Goal: Transaction & Acquisition: Book appointment/travel/reservation

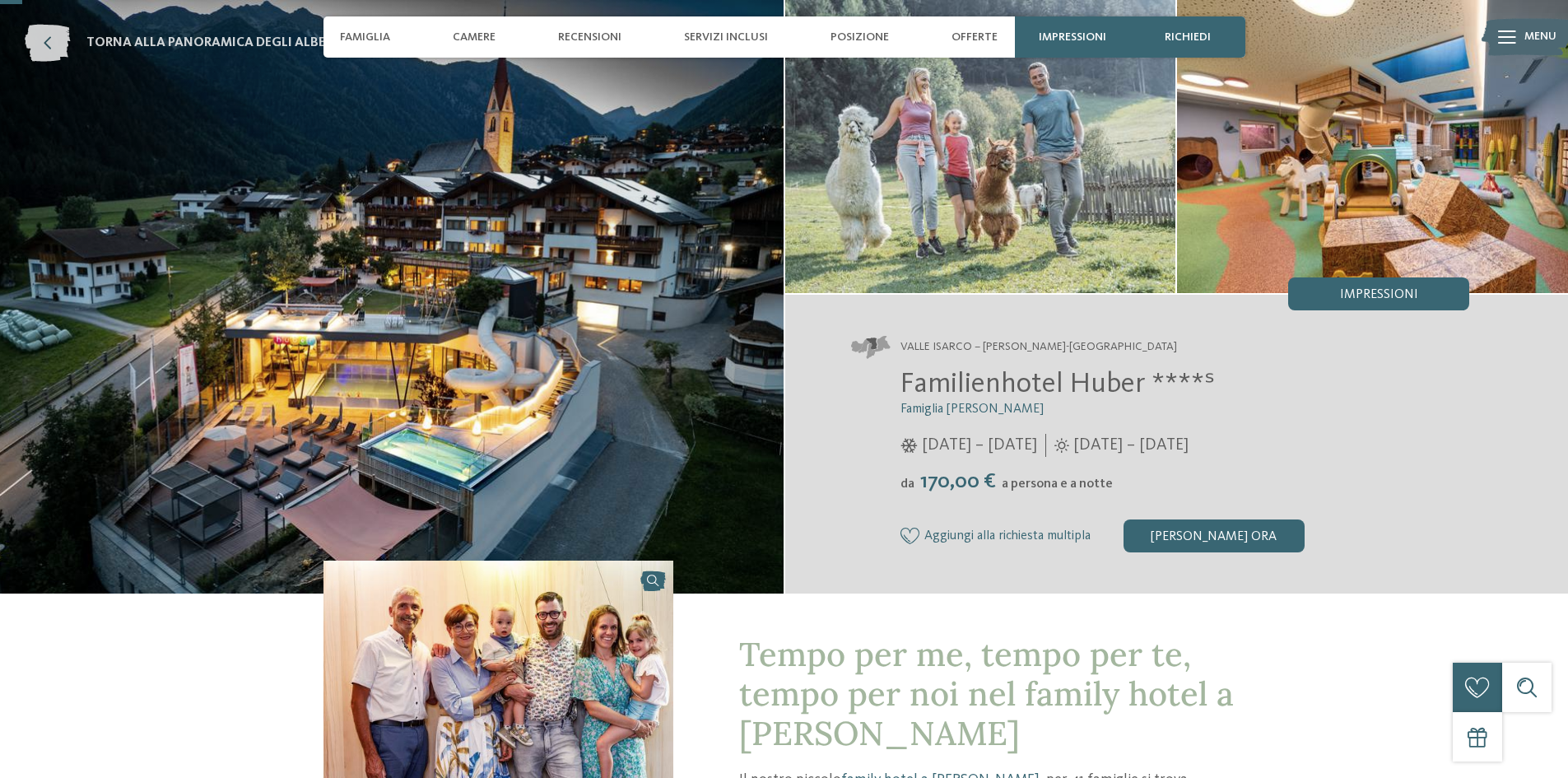
click at [285, 37] on span "torna alla panoramica degli alberghi" at bounding box center [221, 43] width 270 height 18
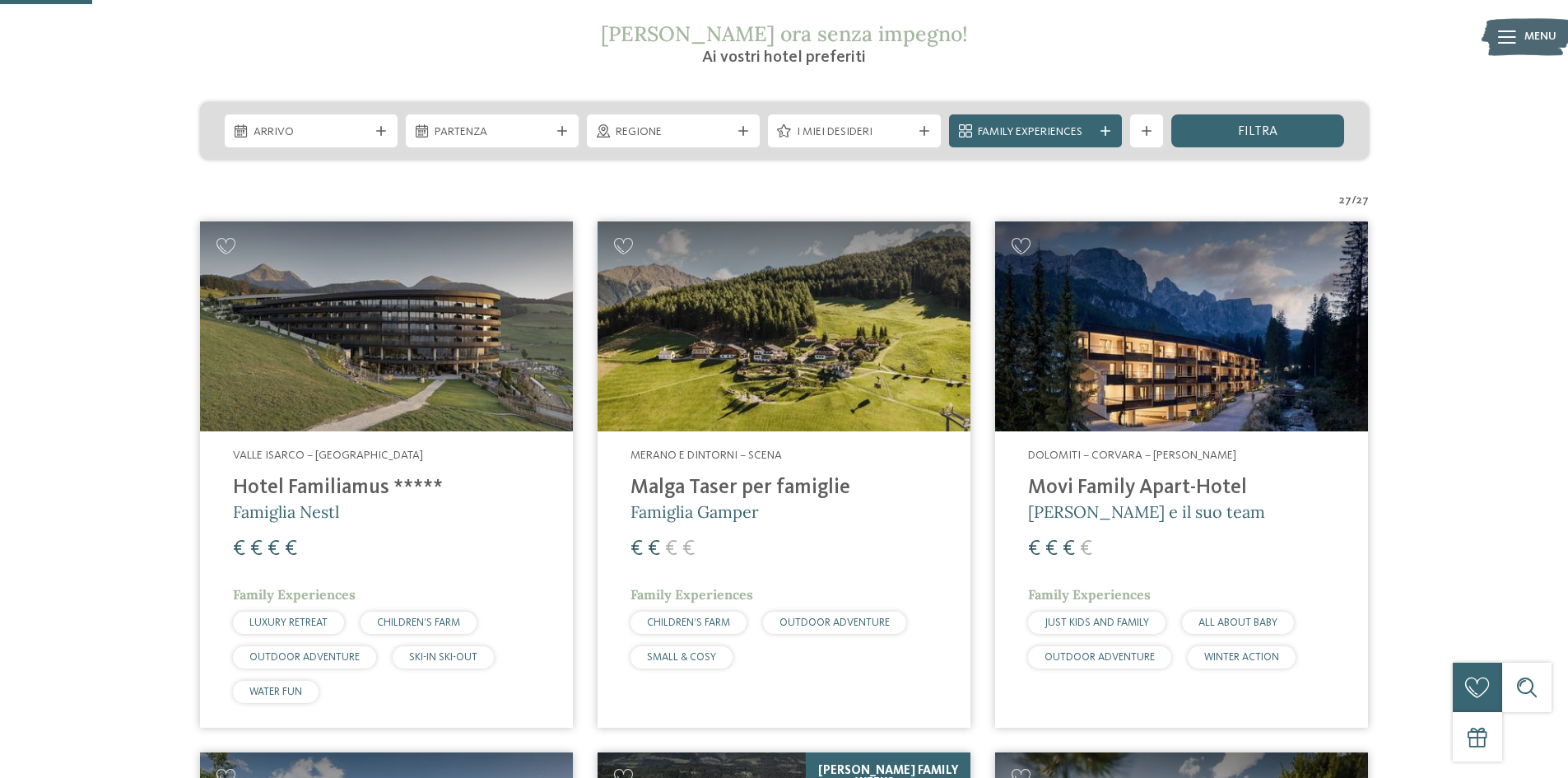
scroll to position [329, 0]
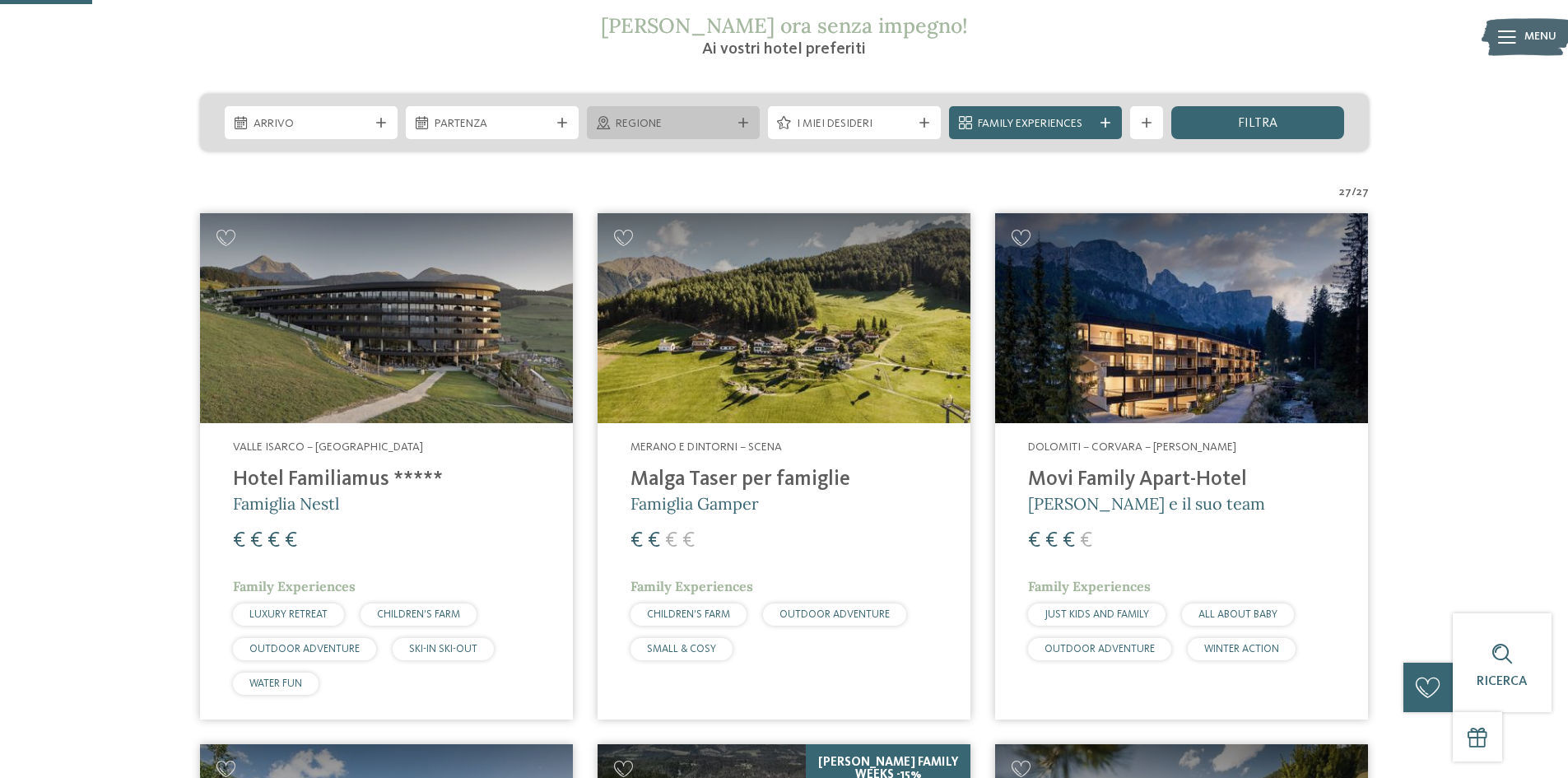
click at [682, 116] on span "Regione" at bounding box center [673, 124] width 115 height 17
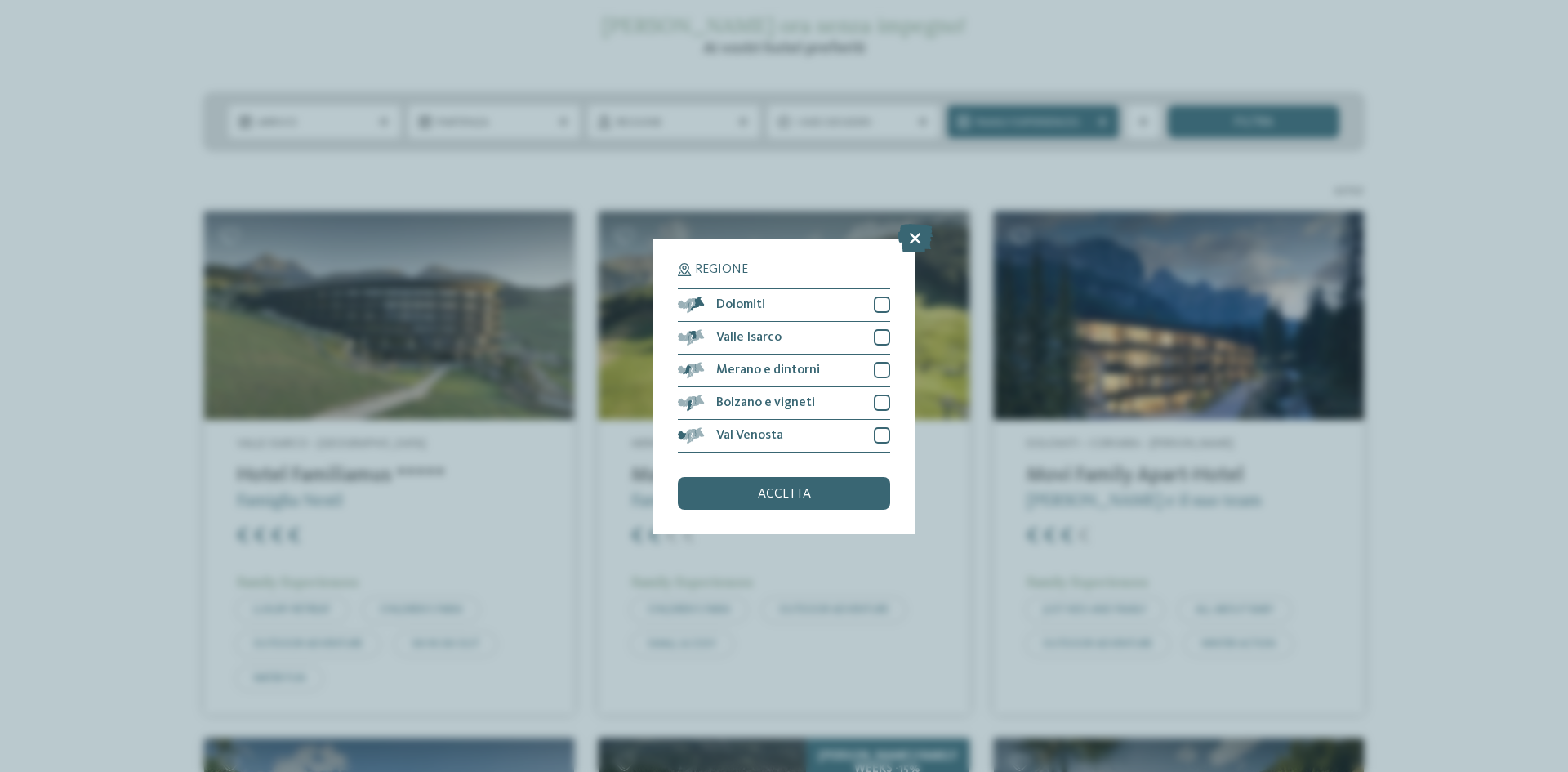
click at [98, 155] on div "Regione Dolomiti" at bounding box center [784, 386] width 1568 height 772
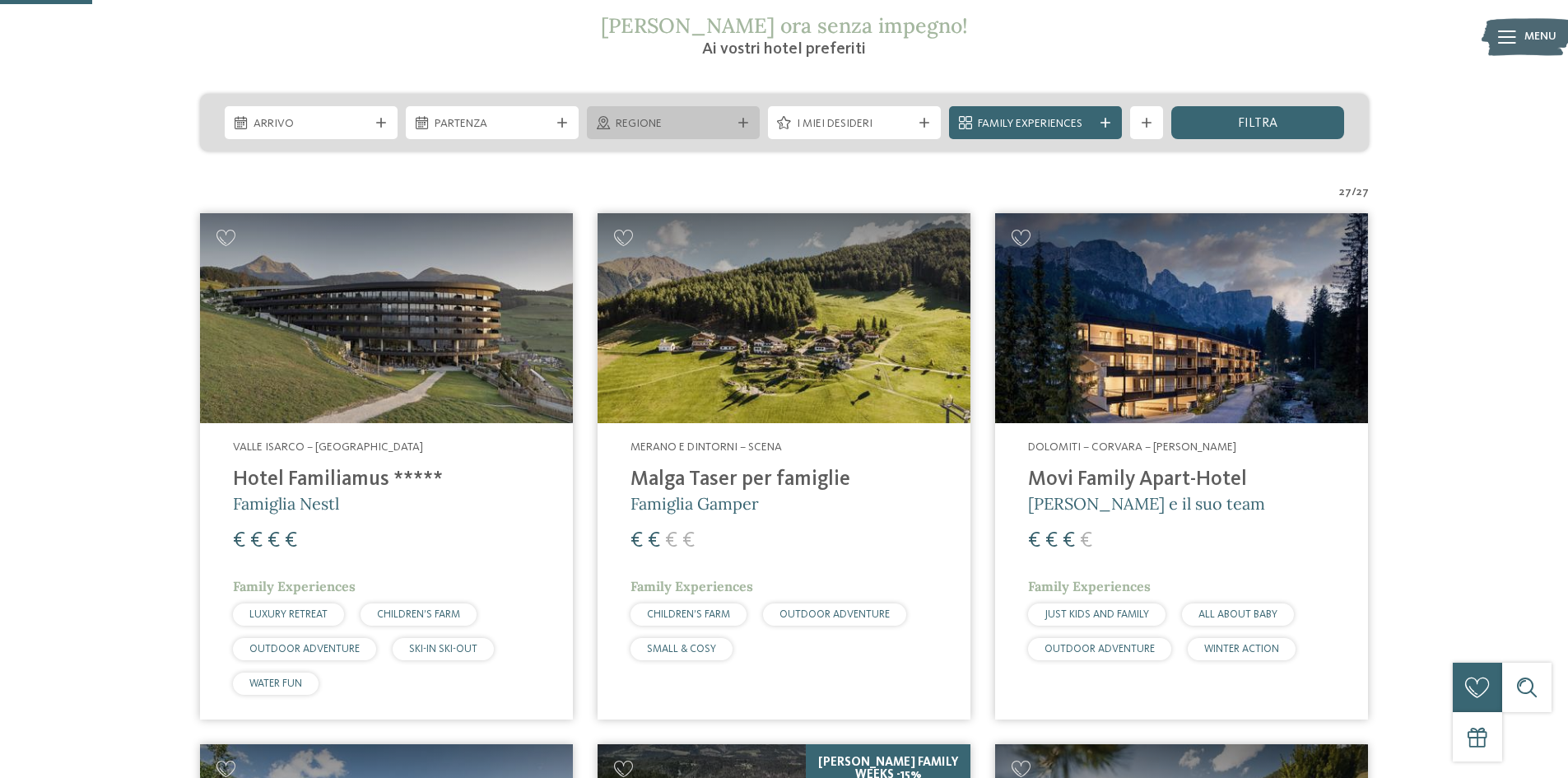
click at [696, 119] on span "Regione" at bounding box center [673, 124] width 115 height 17
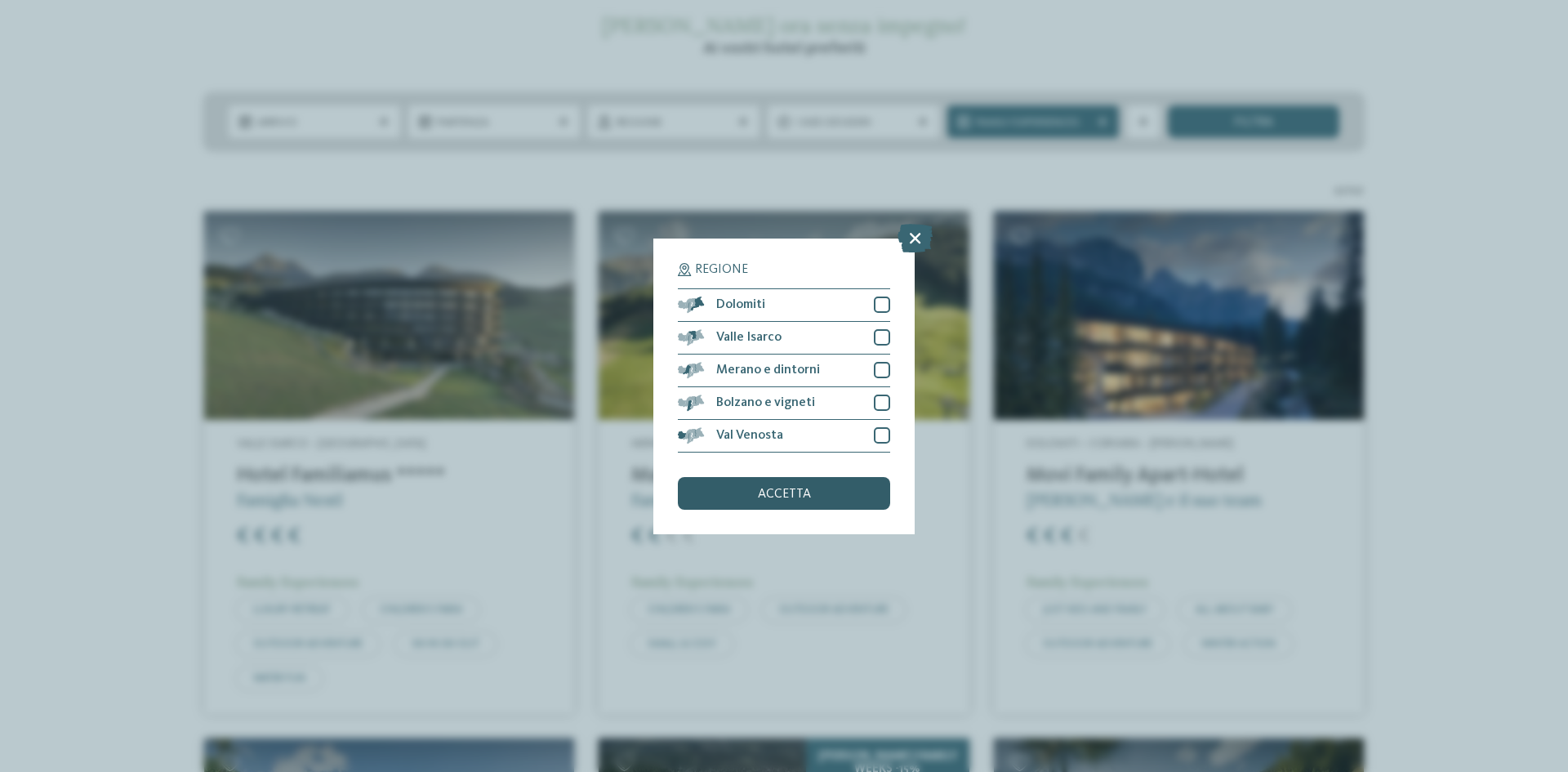
click at [786, 497] on span "accetta" at bounding box center [784, 494] width 53 height 13
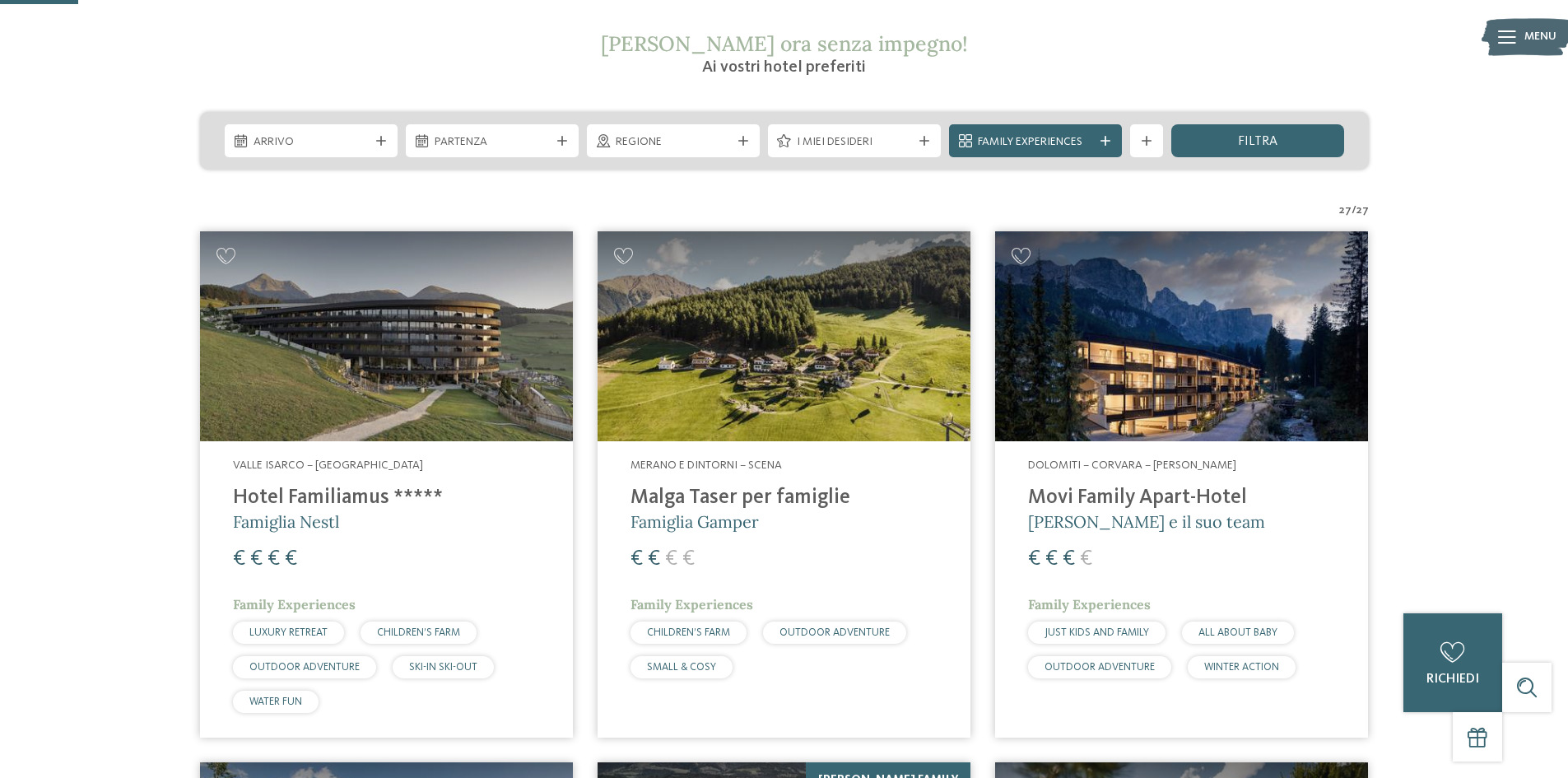
scroll to position [275, 0]
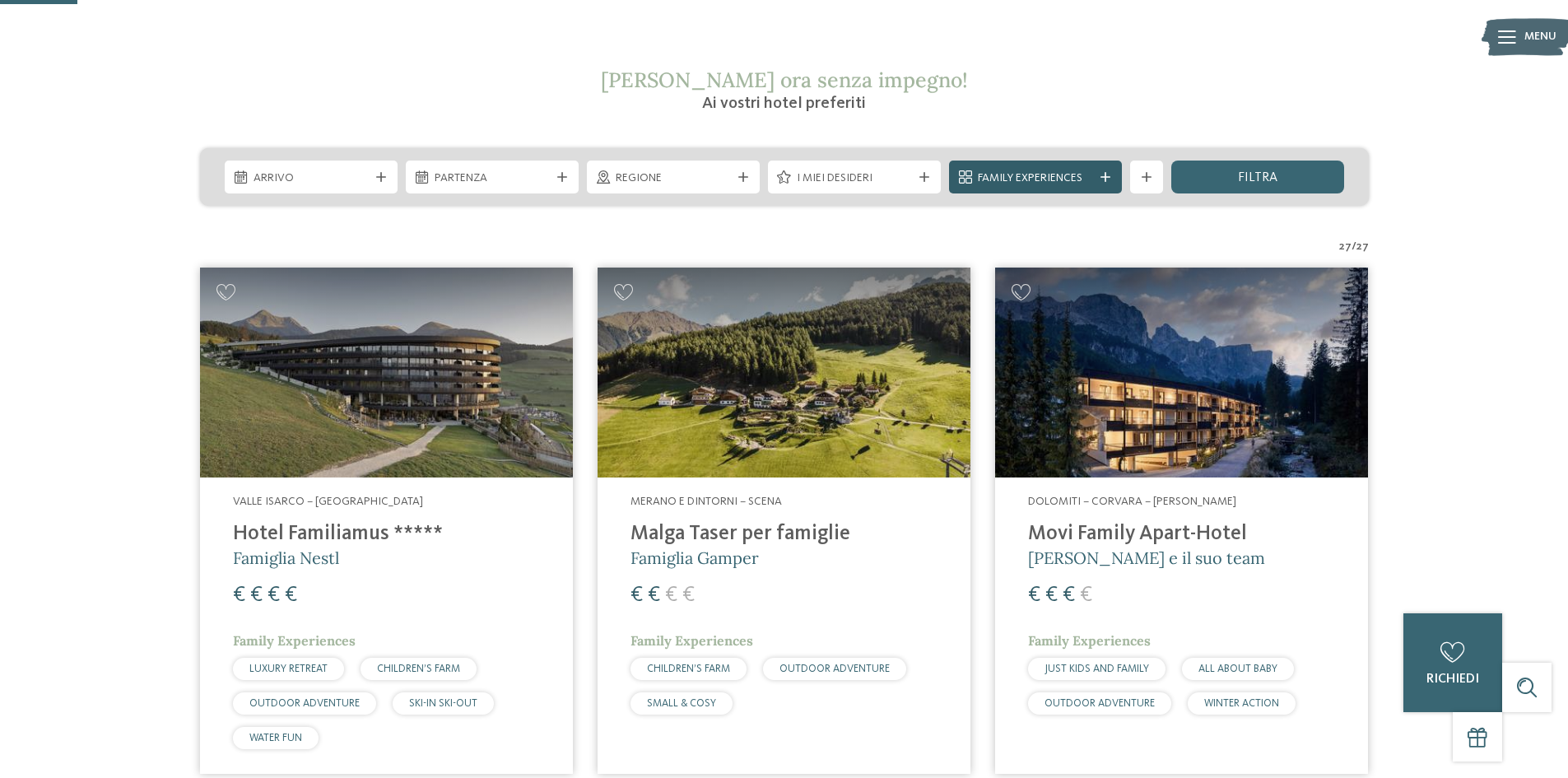
click at [1032, 179] on span "Family Experiences" at bounding box center [1036, 178] width 115 height 17
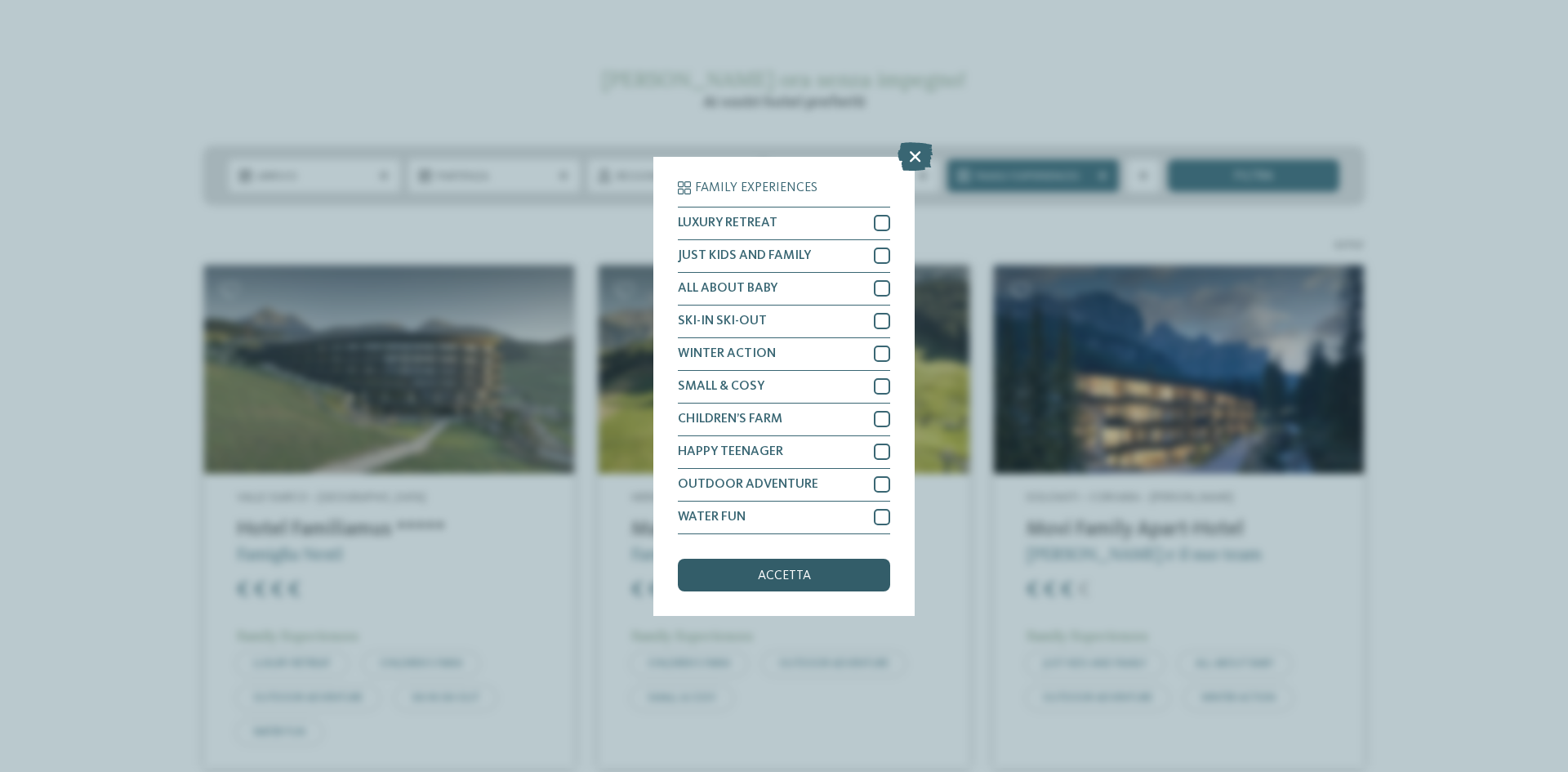
click at [798, 565] on div "accetta" at bounding box center [784, 574] width 212 height 32
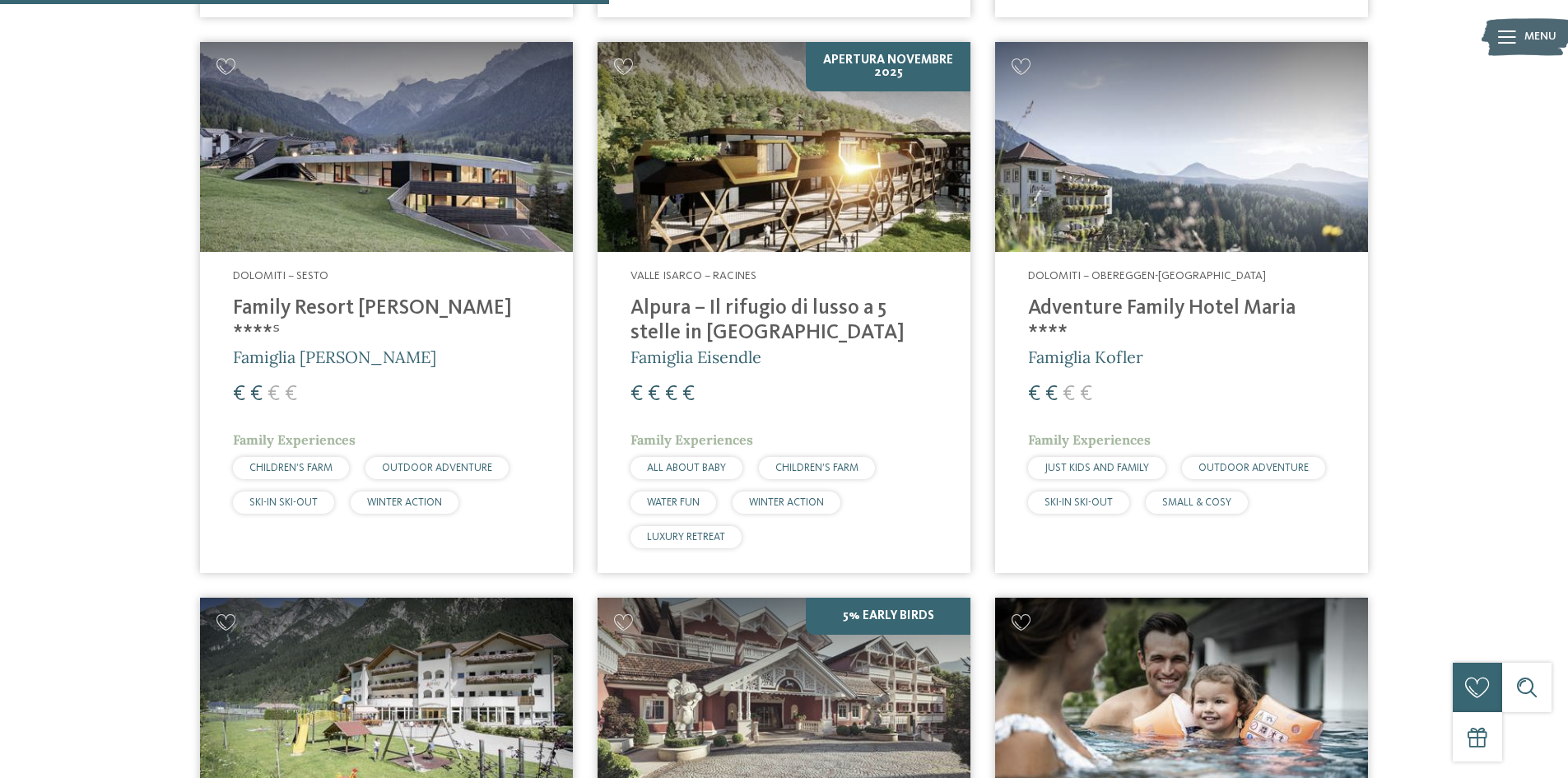
scroll to position [2167, 0]
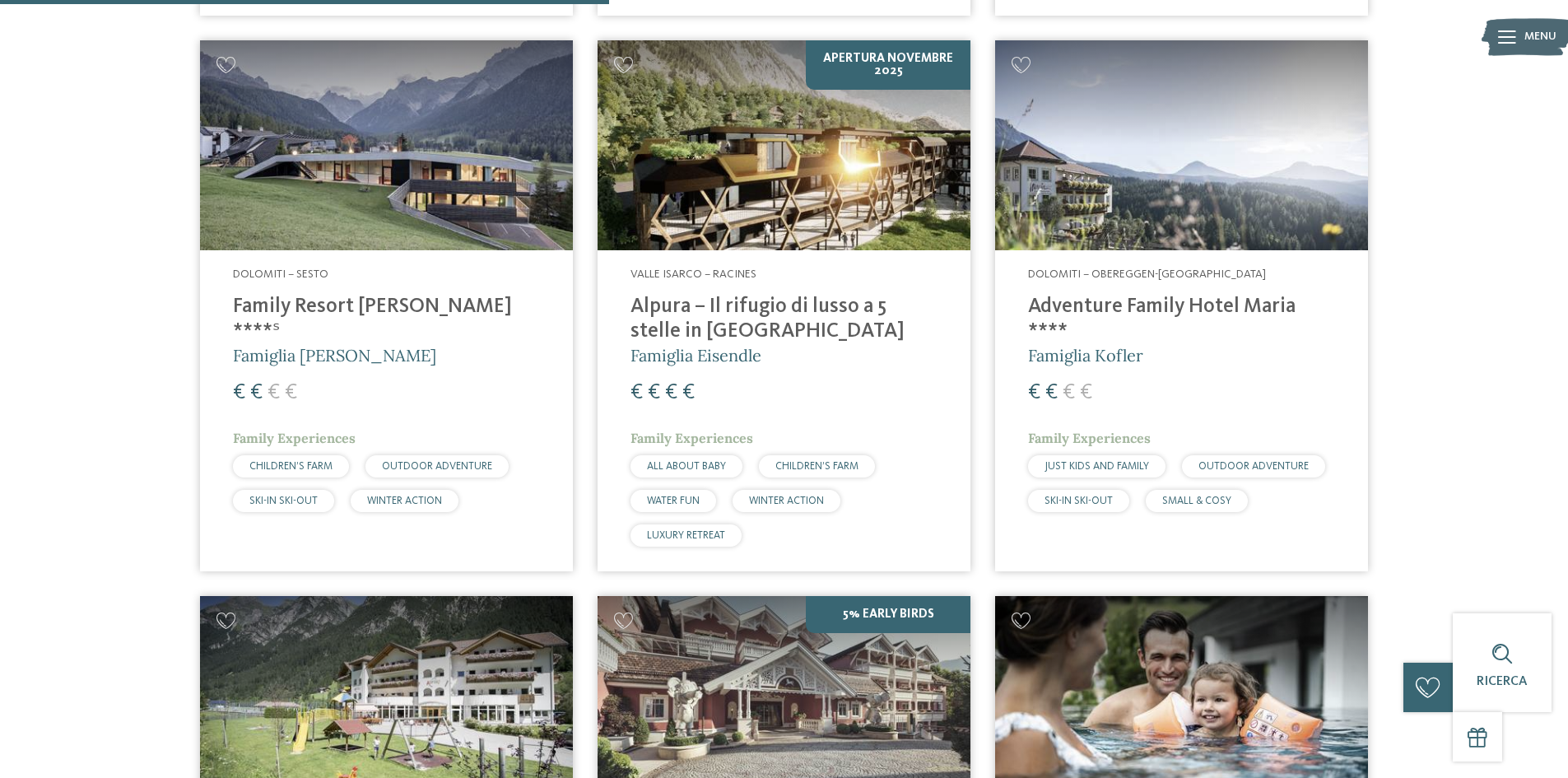
click at [1184, 205] on img at bounding box center [1181, 146] width 373 height 210
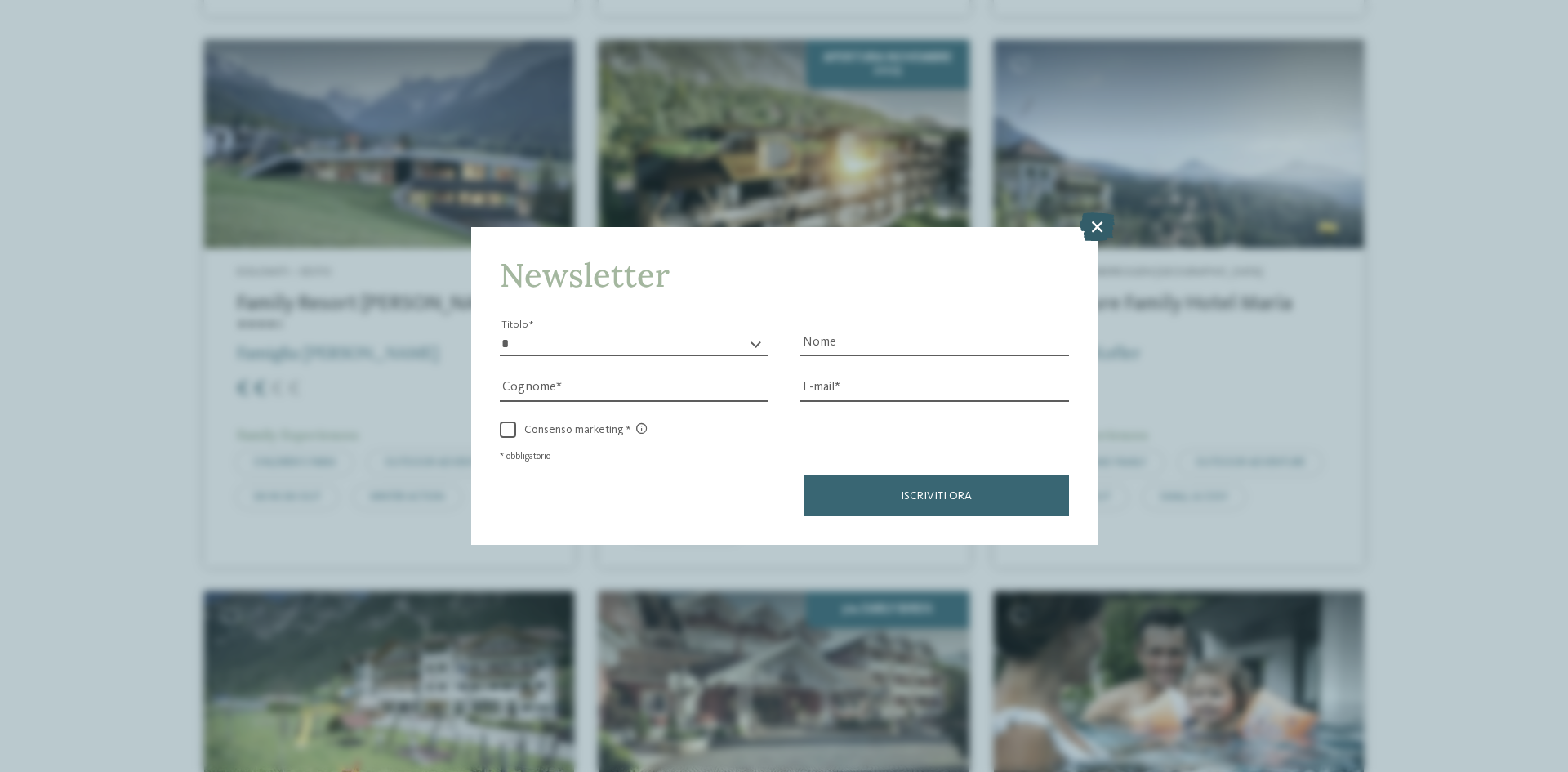
click at [1092, 226] on icon at bounding box center [1097, 226] width 35 height 29
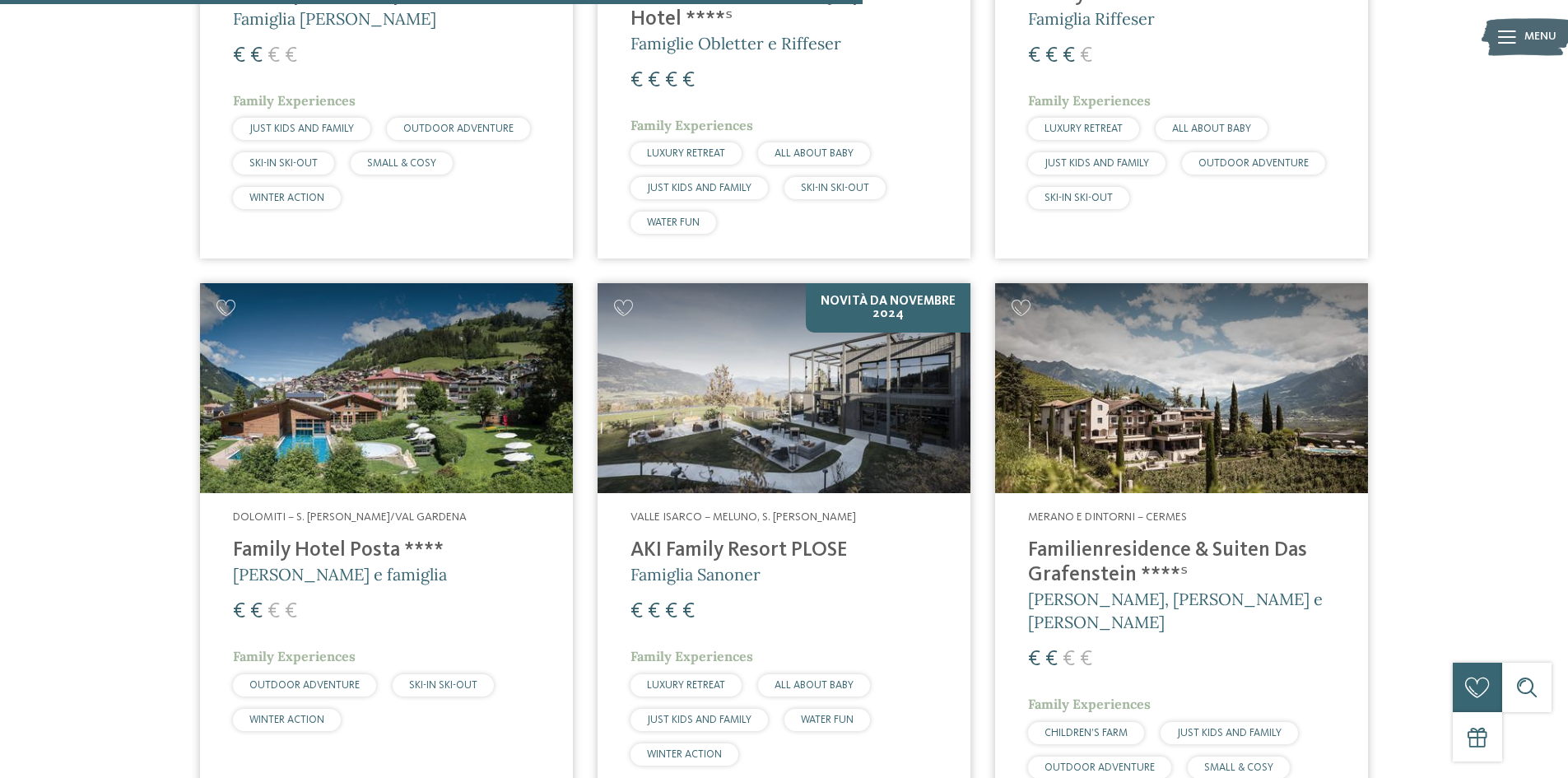
scroll to position [3073, 0]
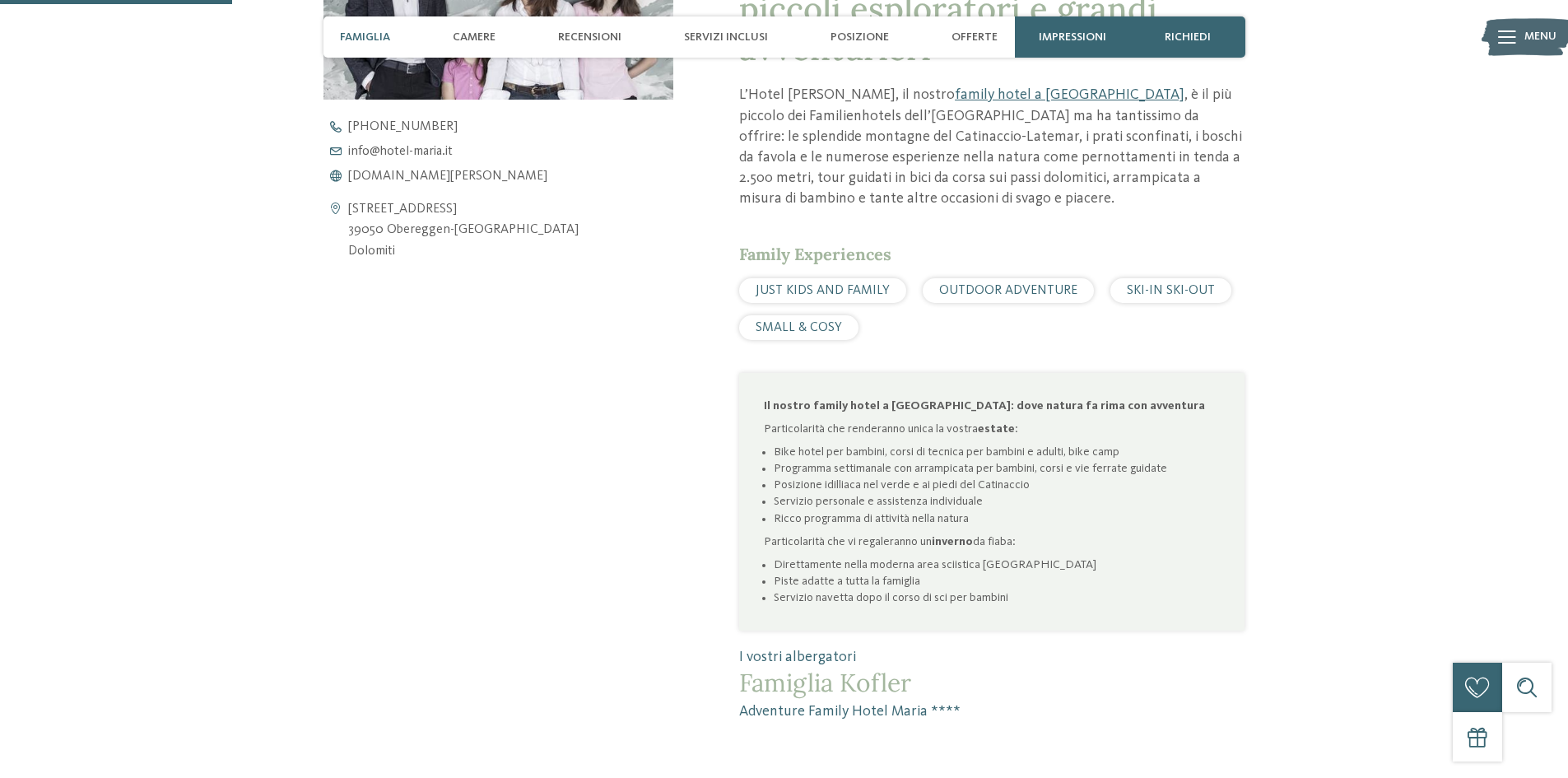
scroll to position [823, 0]
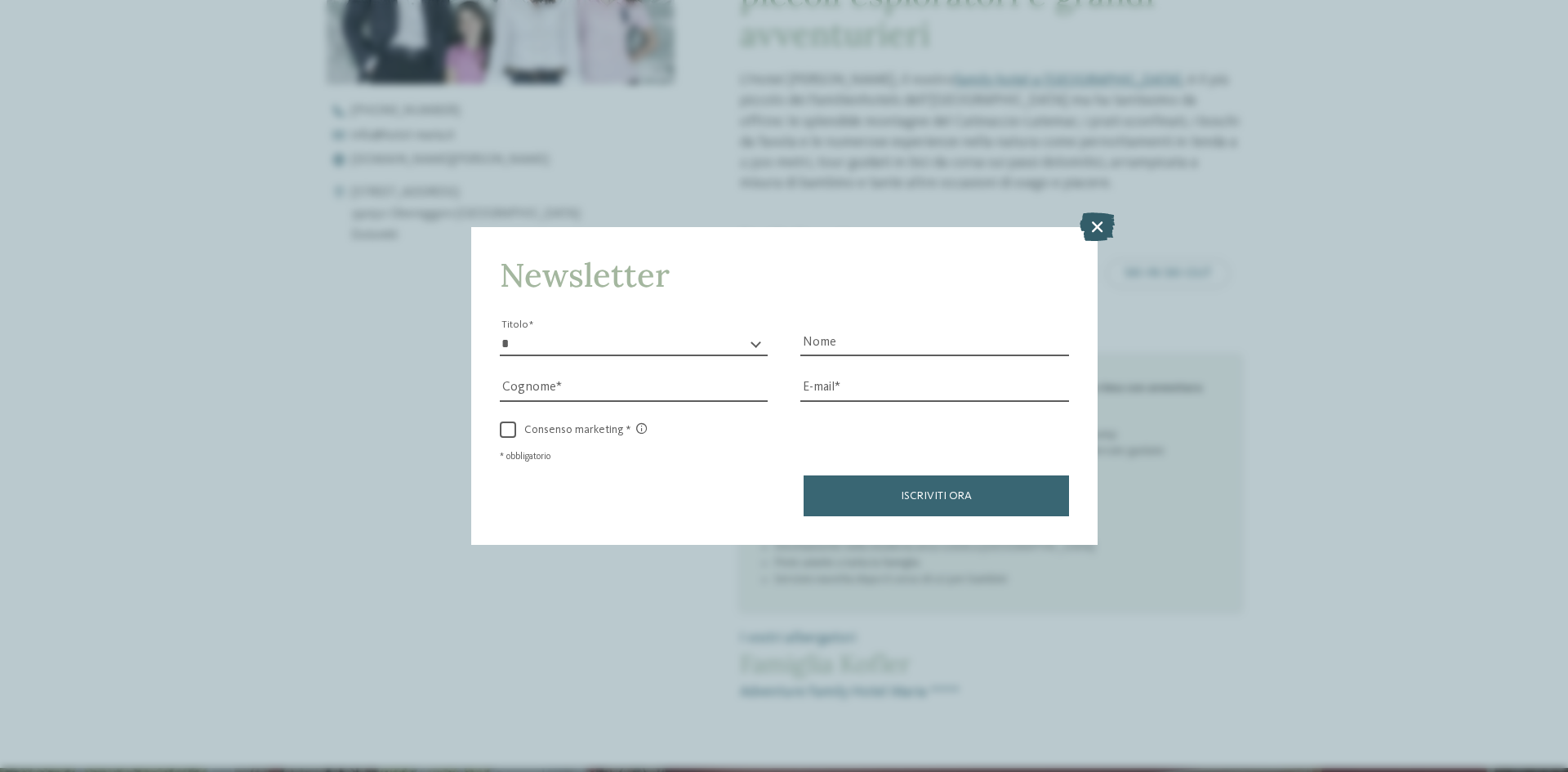
click at [1110, 221] on icon at bounding box center [1097, 226] width 35 height 29
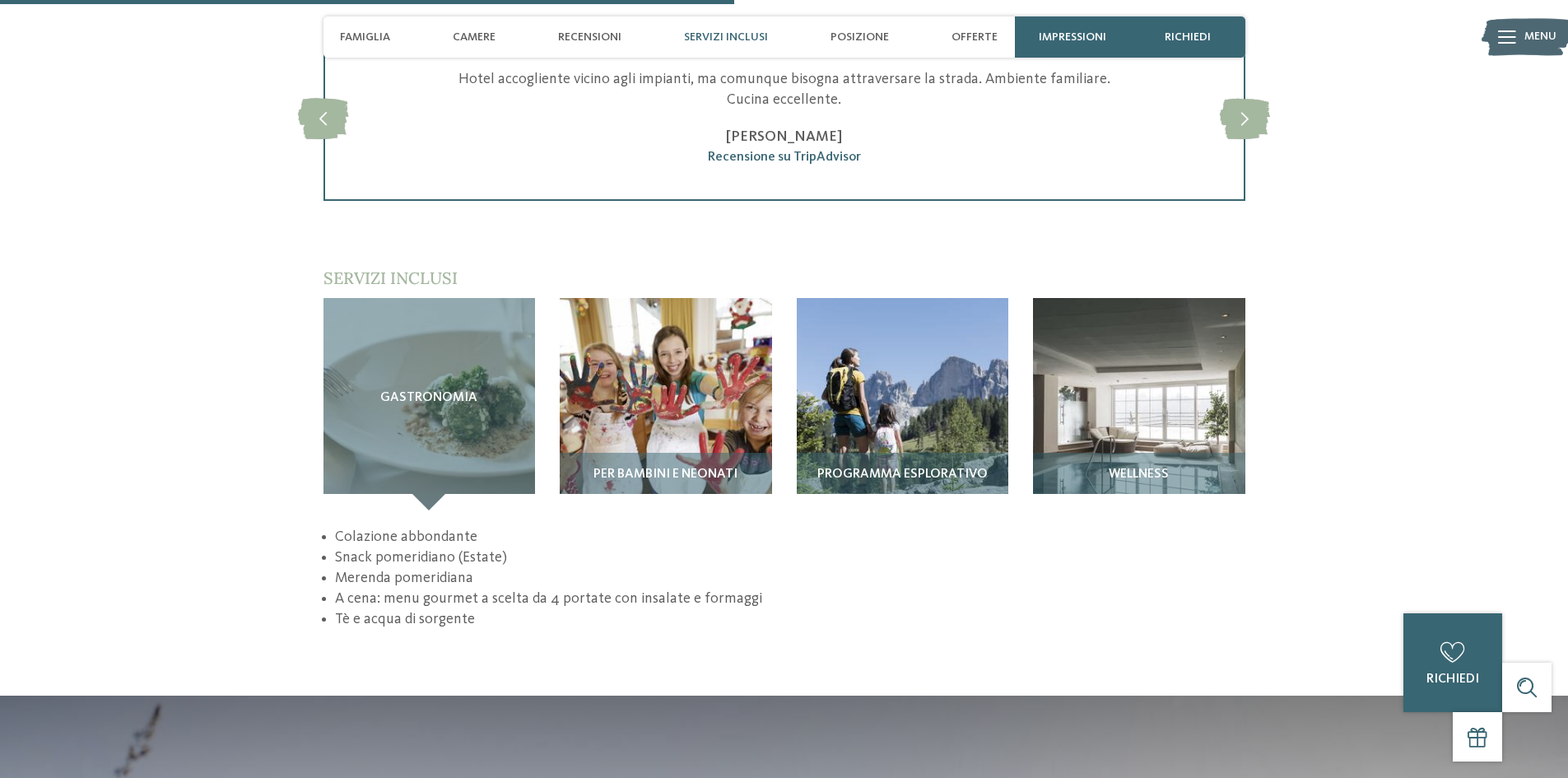
scroll to position [2304, 0]
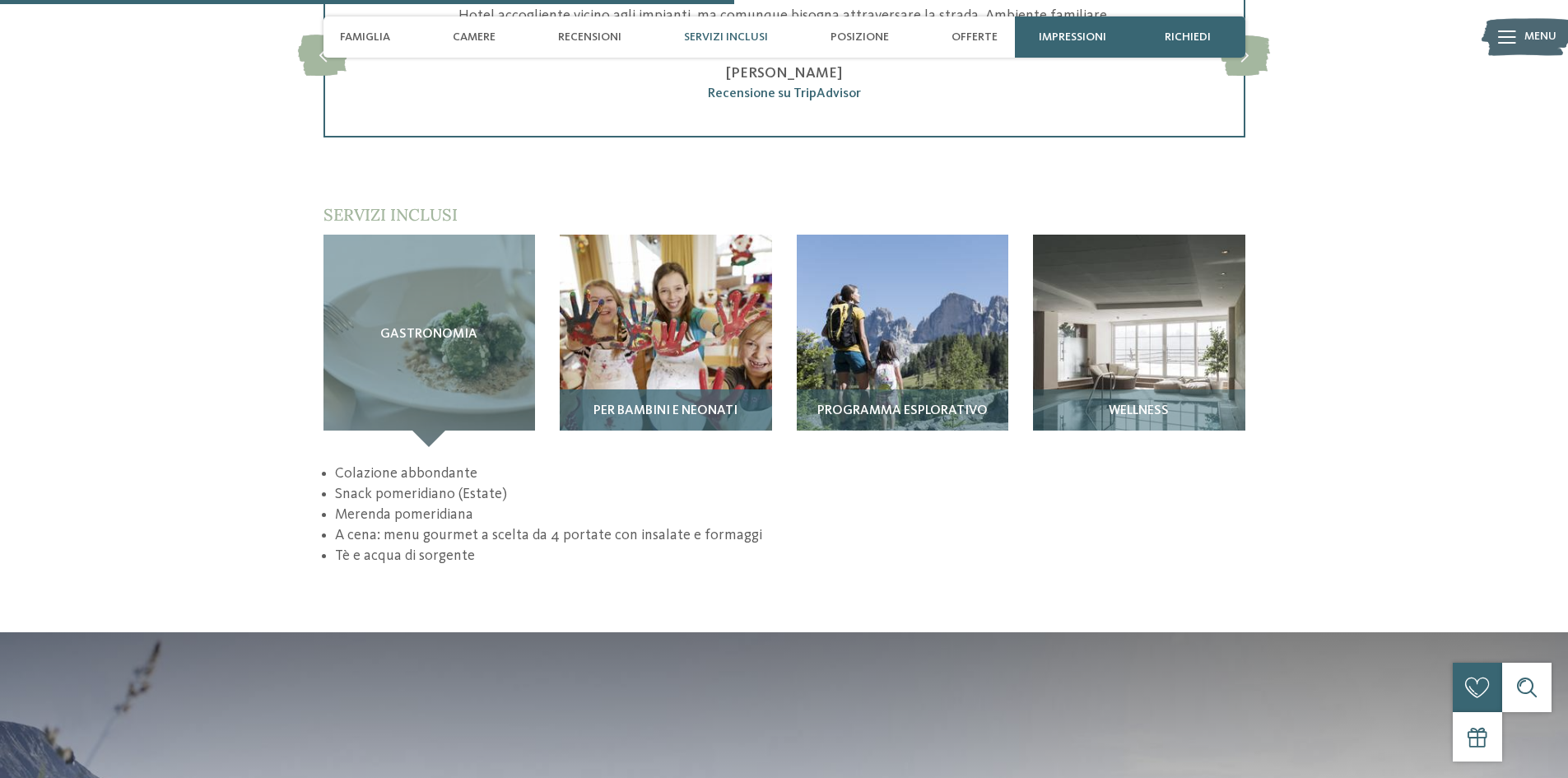
click at [673, 284] on img at bounding box center [666, 341] width 212 height 212
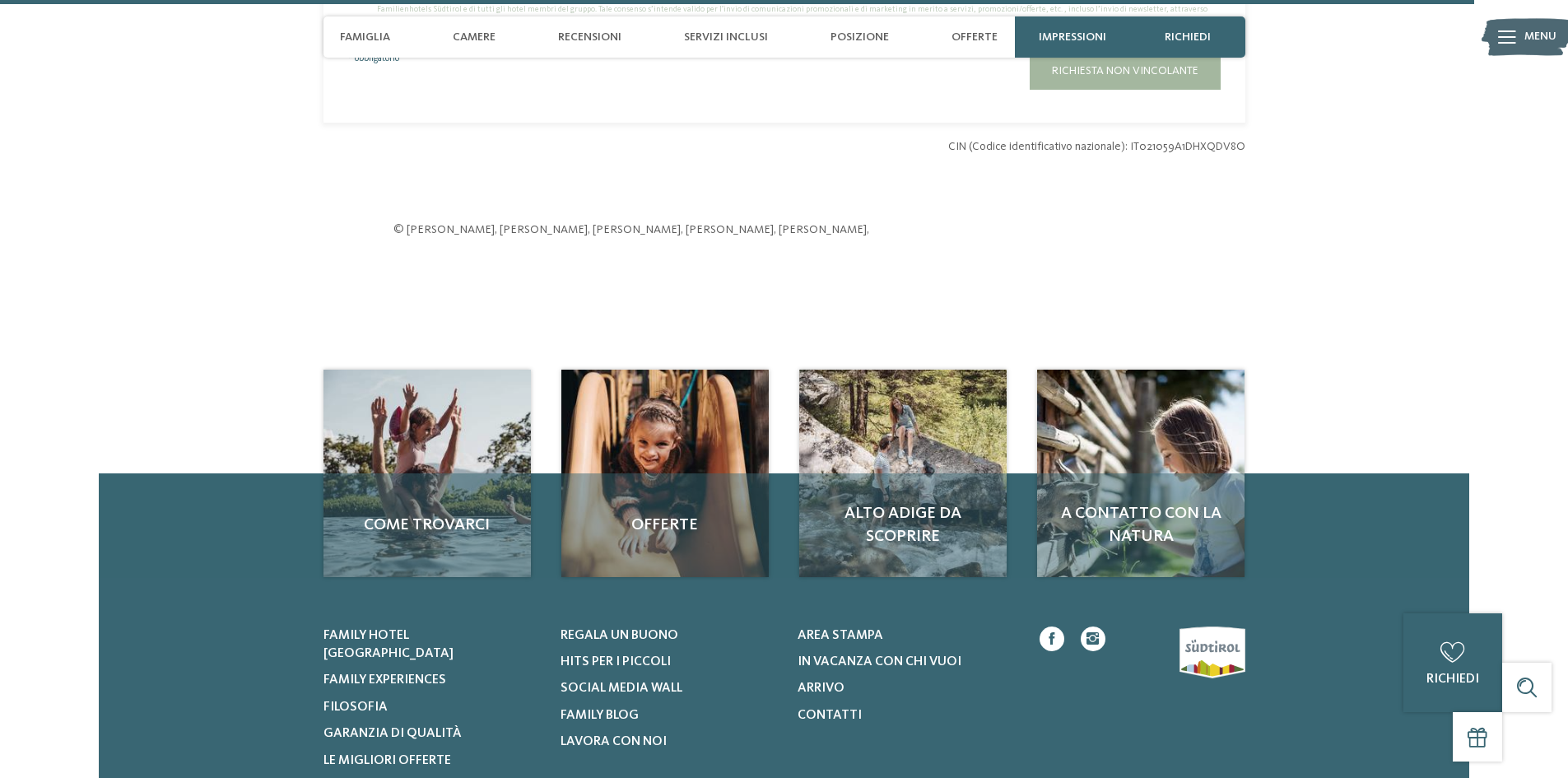
scroll to position [4610, 0]
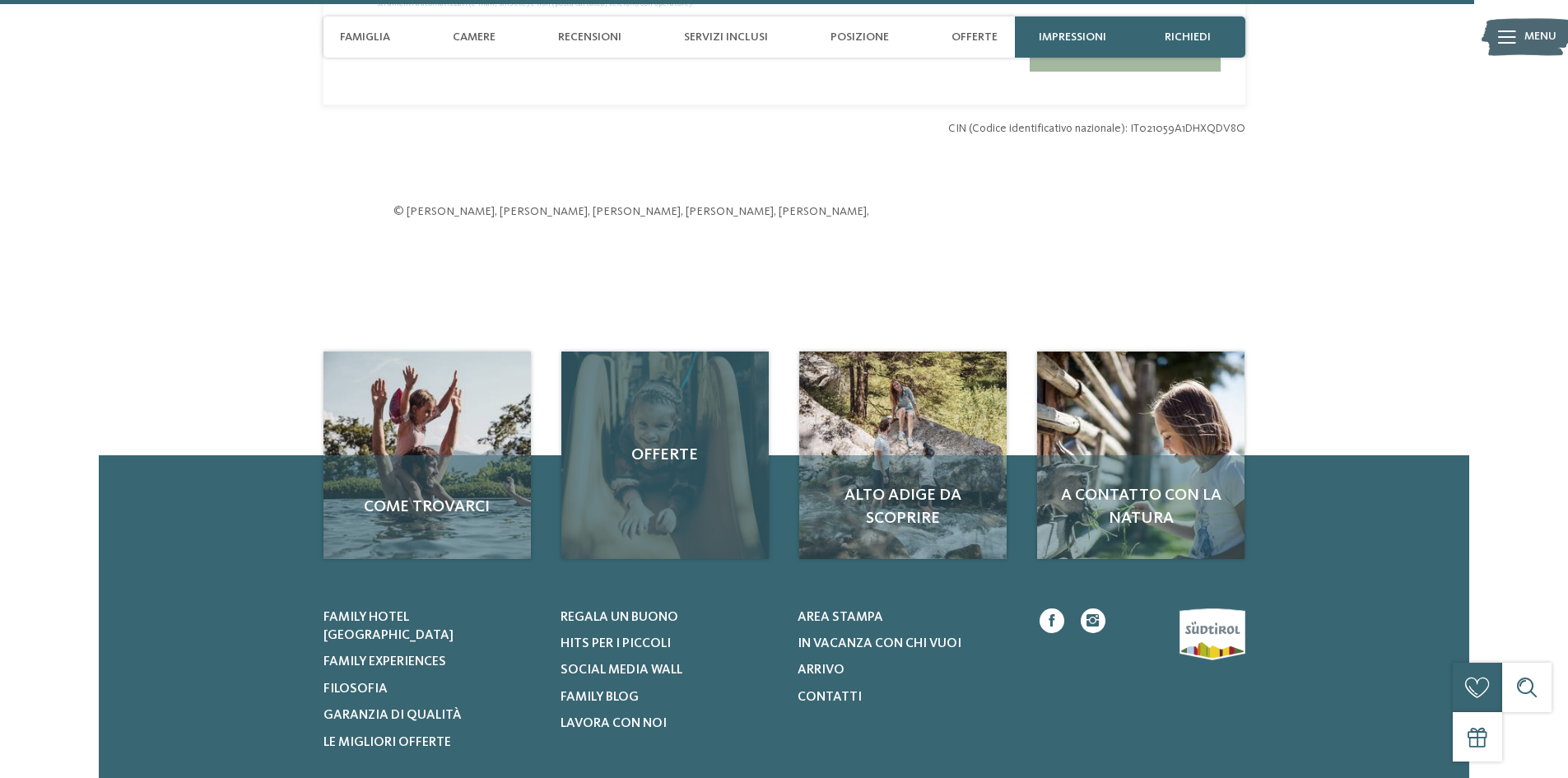
click at [658, 444] on span "Offerte" at bounding box center [665, 455] width 174 height 23
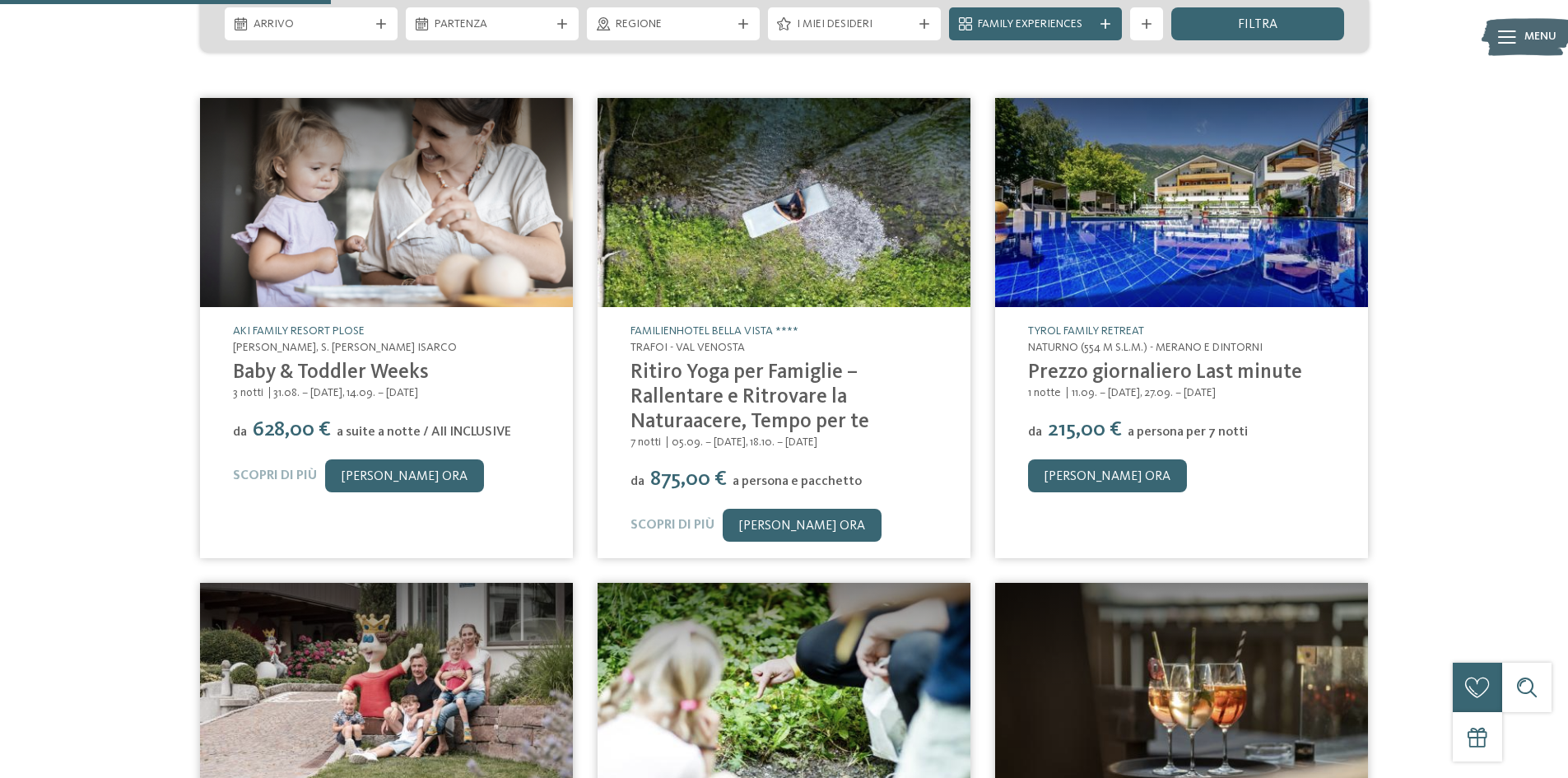
scroll to position [247, 0]
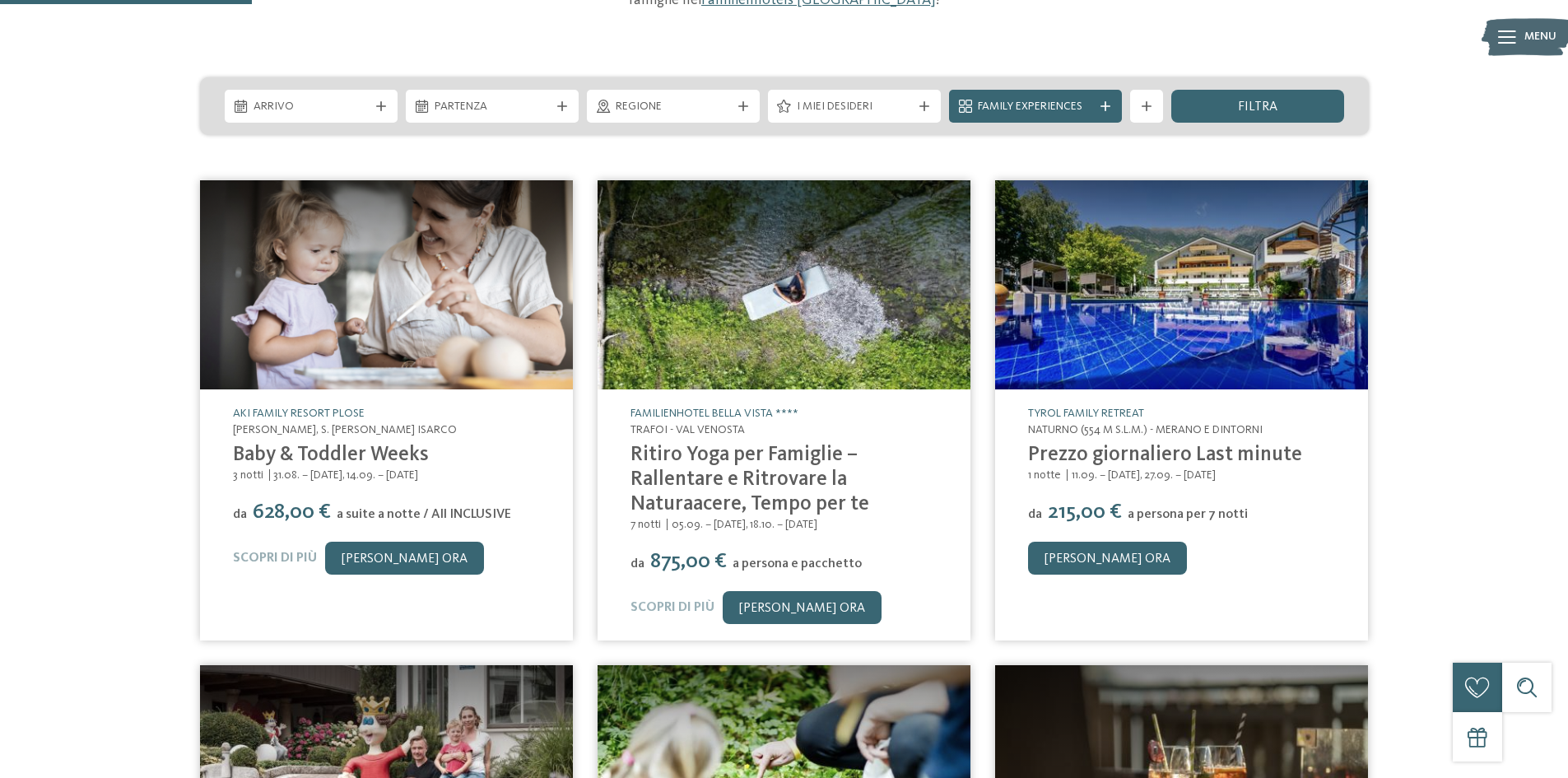
click at [277, 557] on link "Scopri di più" at bounding box center [275, 557] width 84 height 13
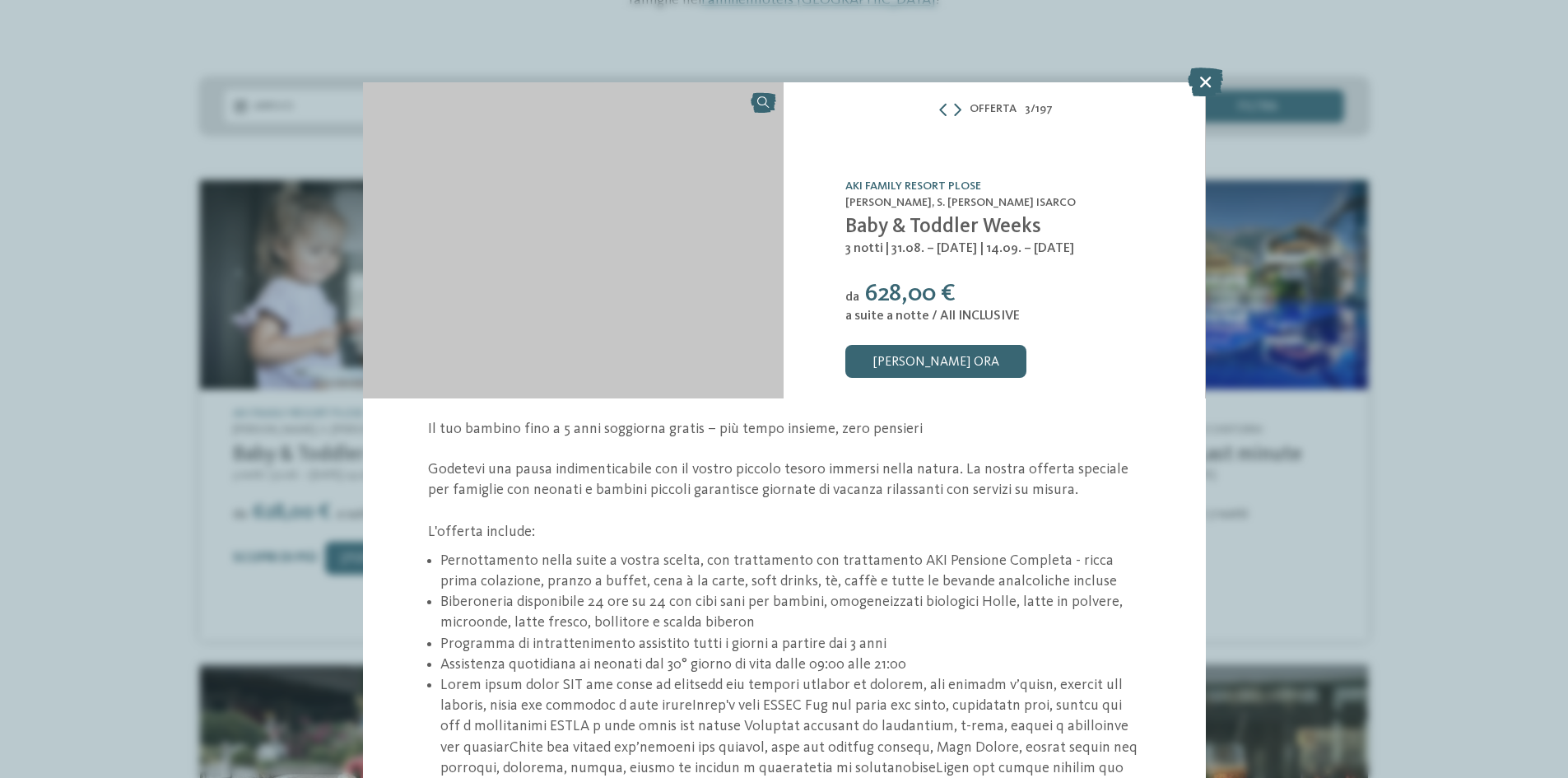
click at [277, 557] on div "Offerta 3 / 197 slide 3 of 197 da" at bounding box center [784, 389] width 1568 height 778
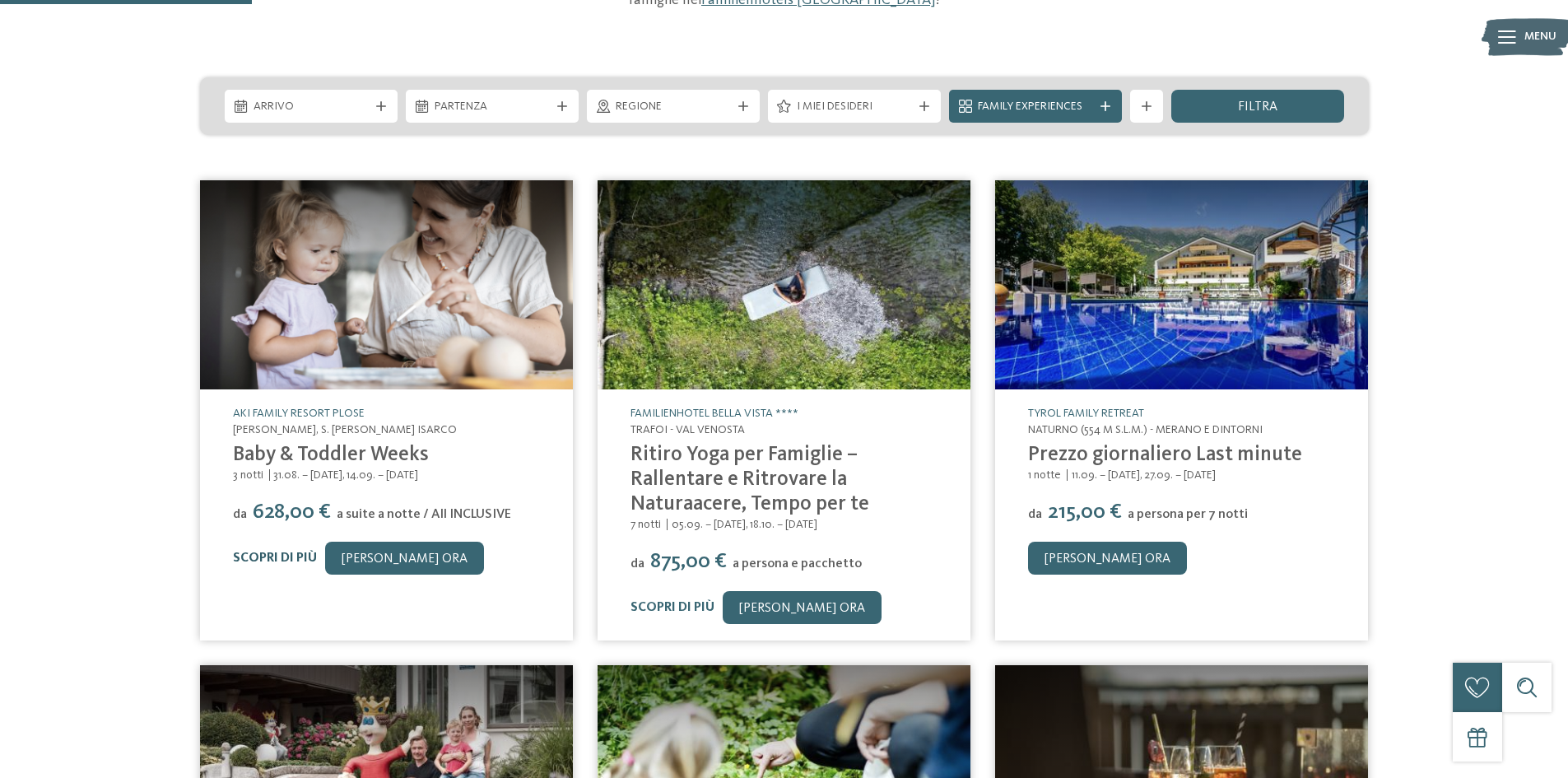
click at [269, 559] on link "Scopri di più" at bounding box center [275, 557] width 84 height 13
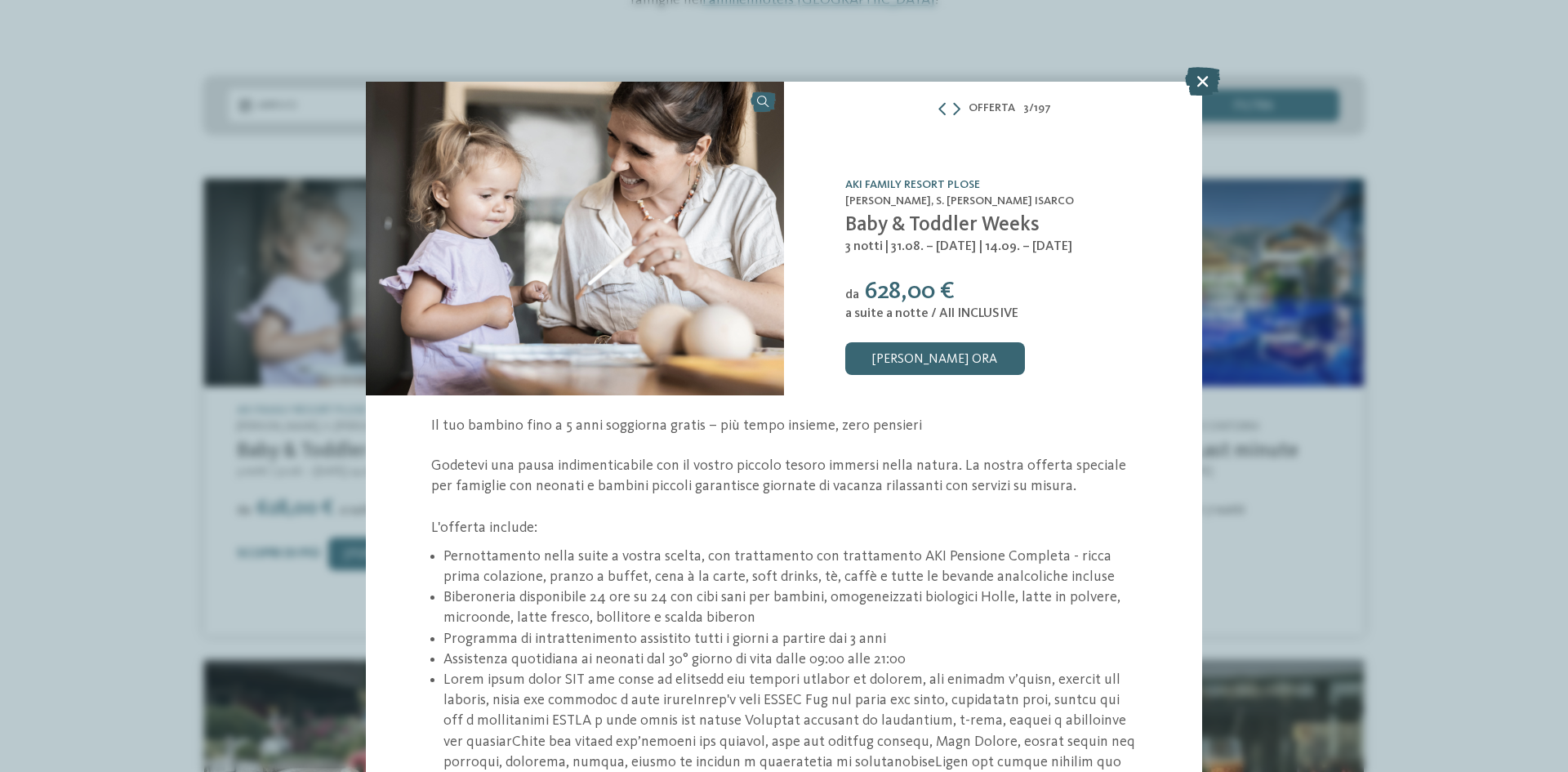
click at [1199, 79] on icon at bounding box center [1202, 81] width 35 height 29
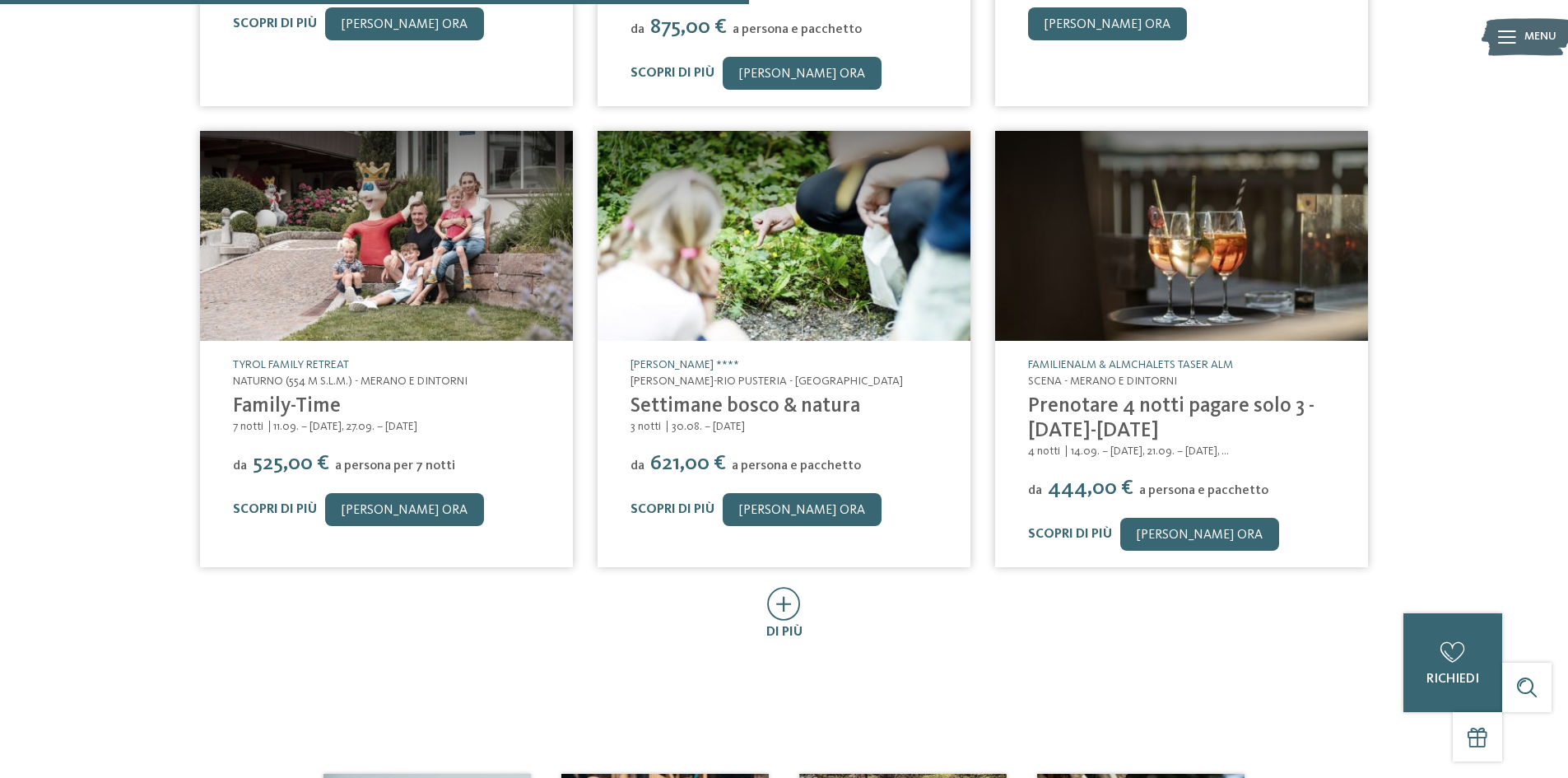
scroll to position [576, 0]
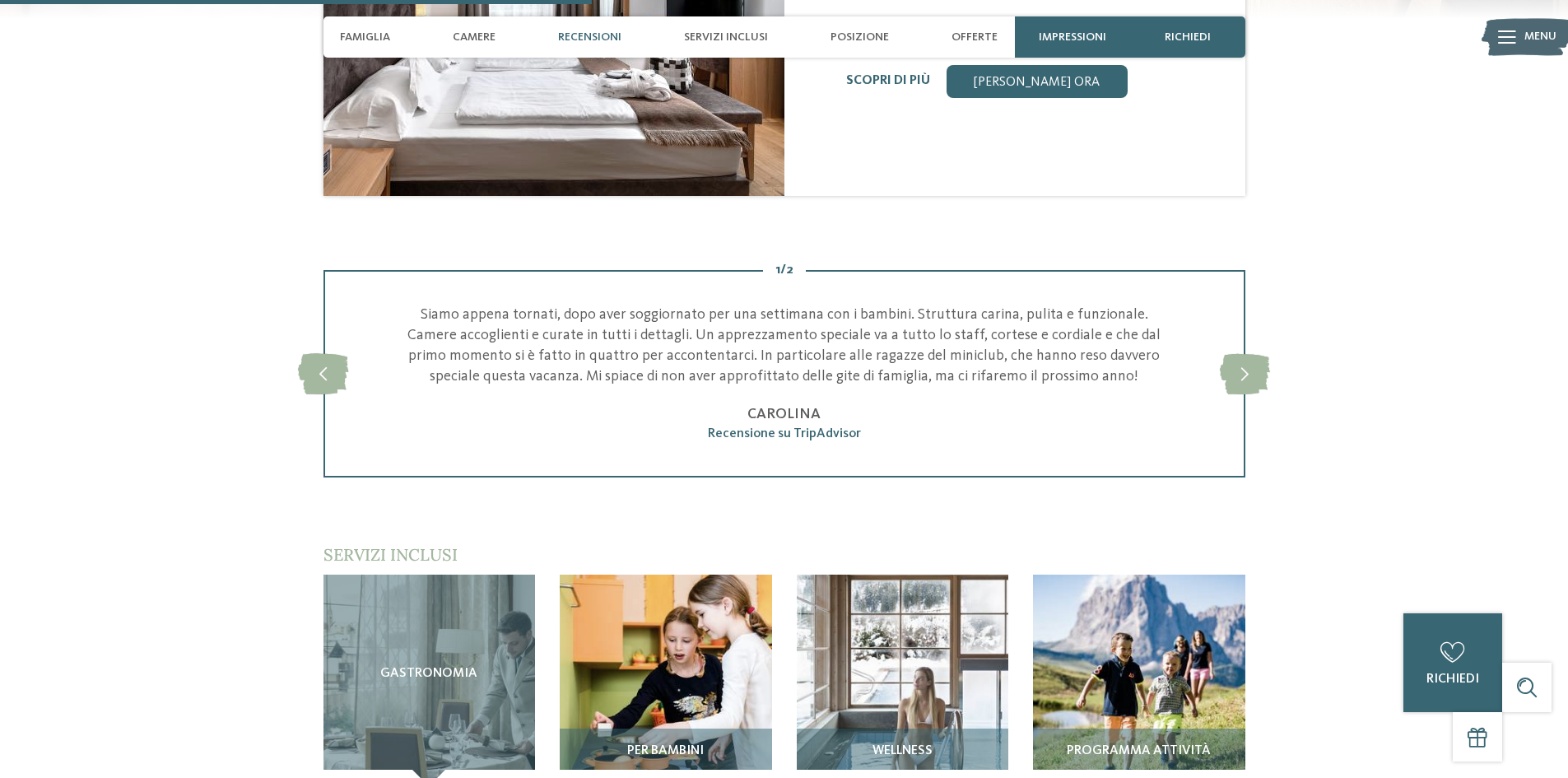
scroll to position [2057, 0]
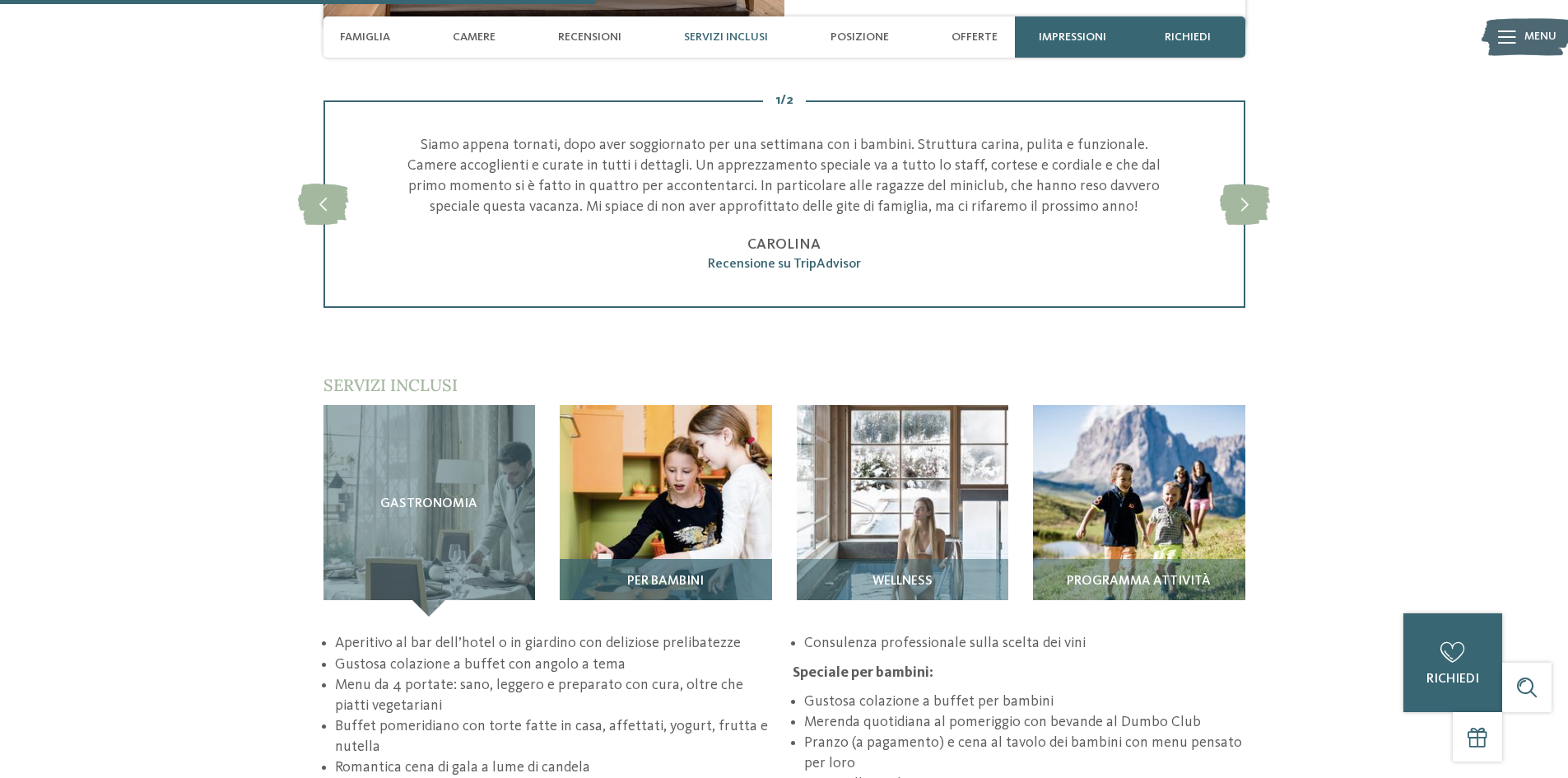
click at [704, 469] on img at bounding box center [666, 511] width 212 height 212
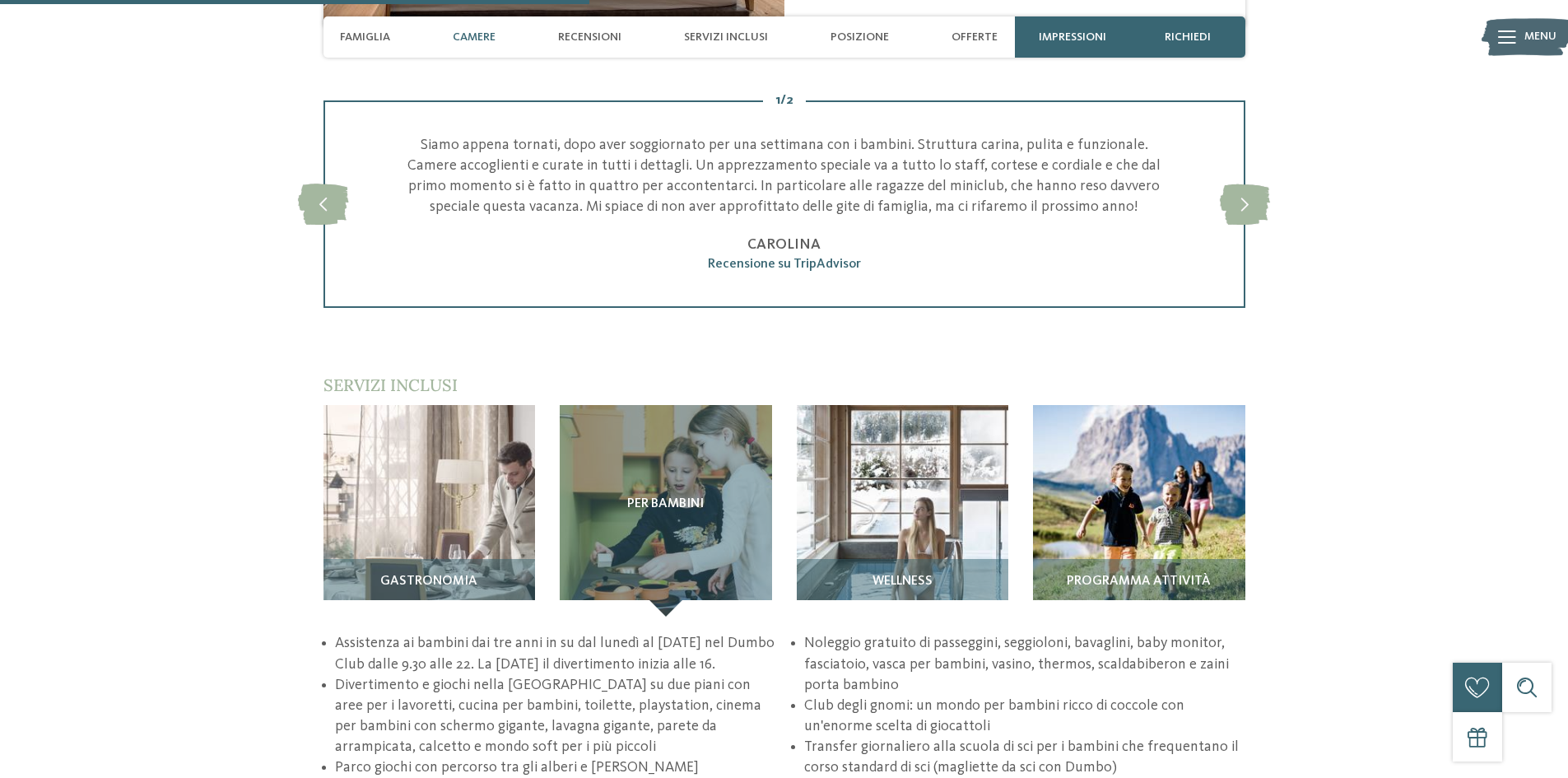
scroll to position [1564, 0]
